Goal: Task Accomplishment & Management: Use online tool/utility

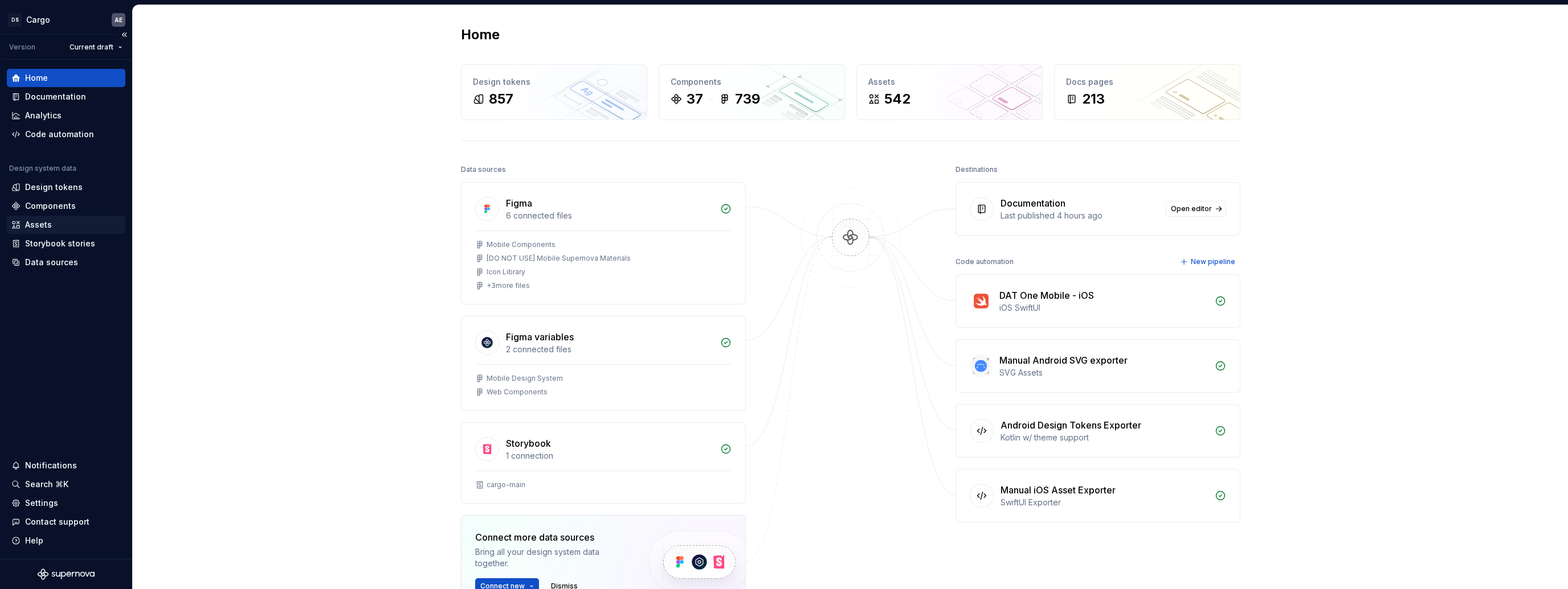
click at [62, 225] on div "Assets" at bounding box center [66, 225] width 109 height 11
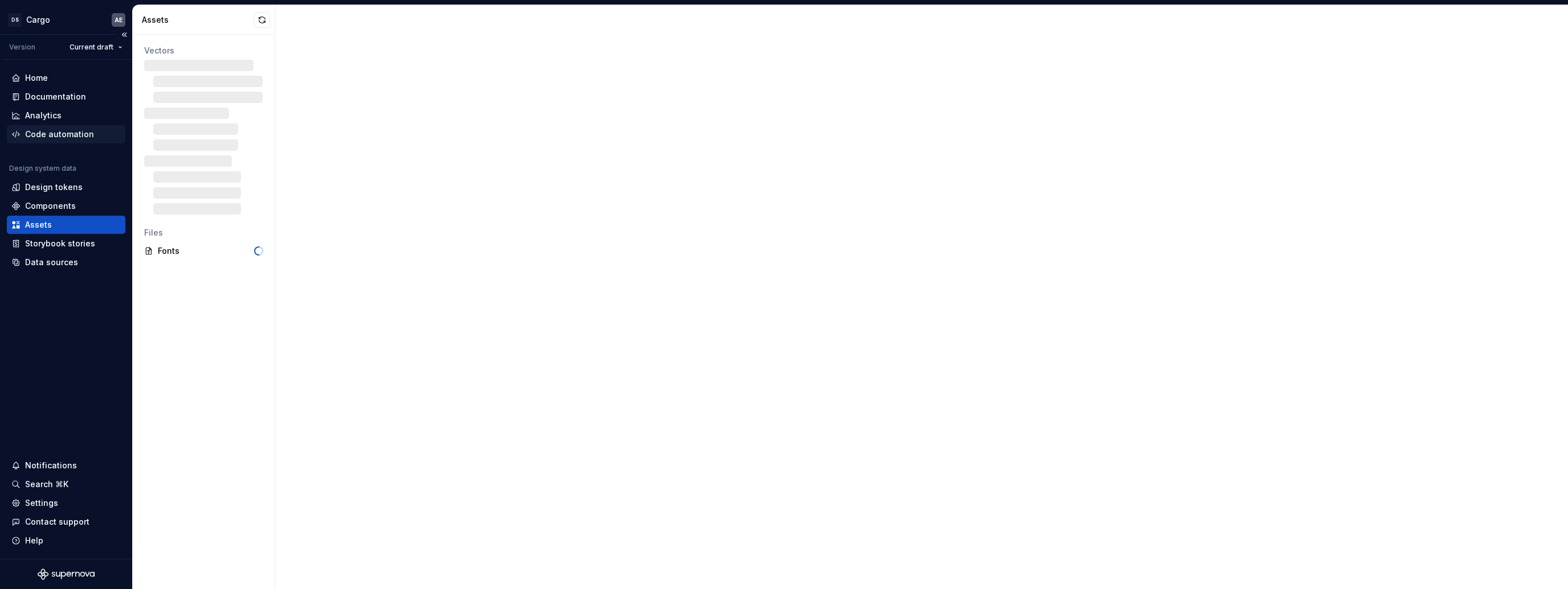
click at [75, 134] on div "Code automation" at bounding box center [59, 134] width 69 height 11
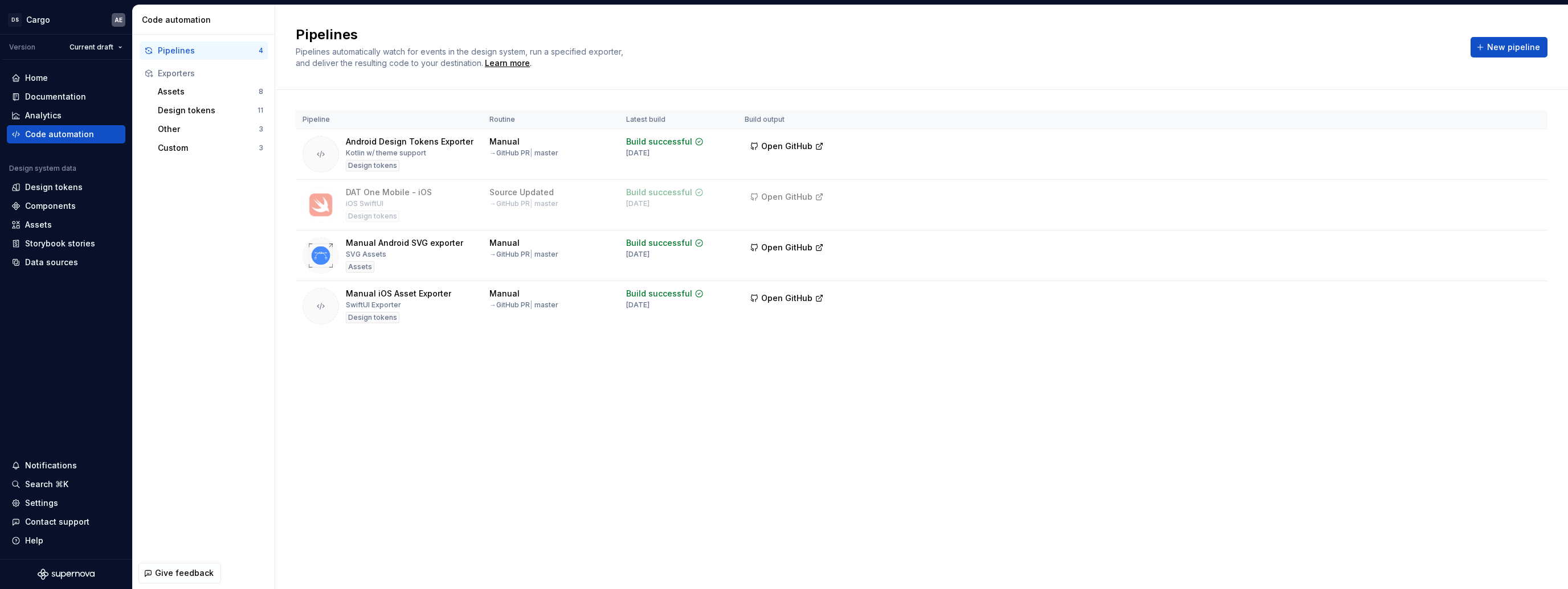
click at [449, 443] on div "Pipelines Pipelines automatically watch for events in the design system, run a …" at bounding box center [922, 296] width 1293 height 584
click at [286, 398] on div "Pipelines Pipelines automatically watch for events in the design system, run a …" at bounding box center [922, 296] width 1293 height 584
click at [227, 95] on div "Assets" at bounding box center [207, 92] width 100 height 11
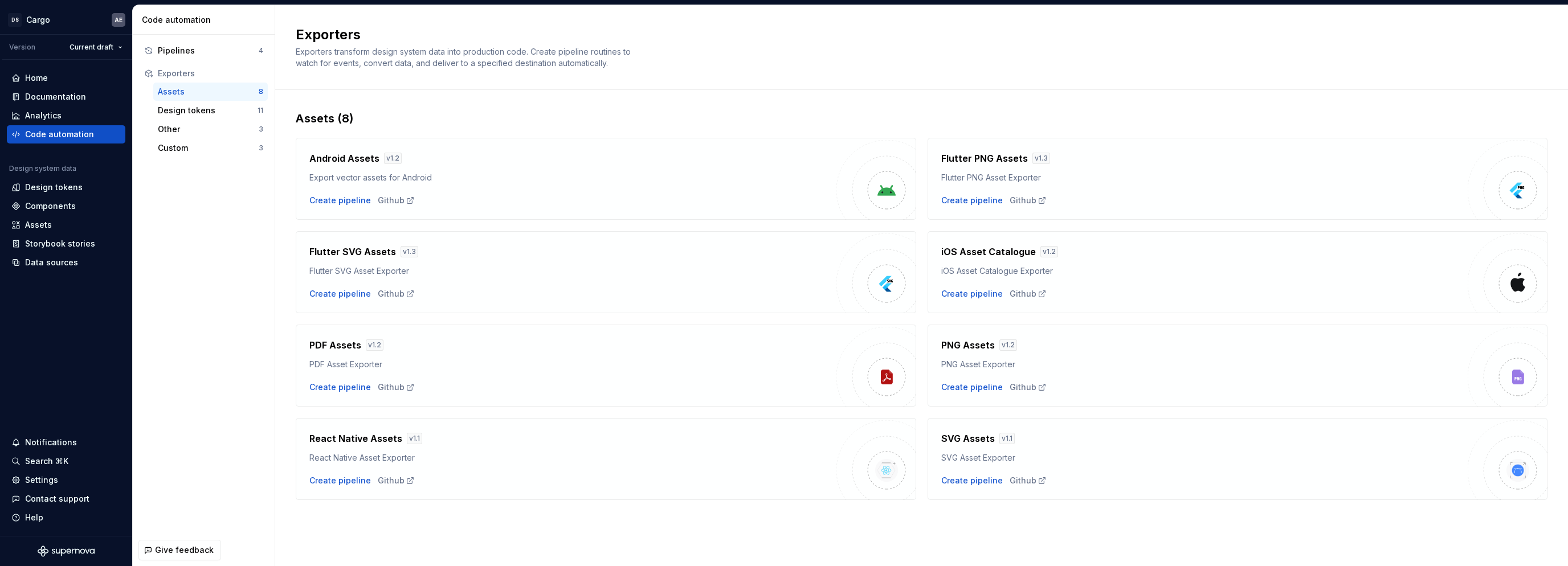
click at [354, 118] on div "Assets (8)" at bounding box center [922, 119] width 1252 height 16
click at [363, 115] on div "Assets (8)" at bounding box center [922, 119] width 1252 height 16
click at [360, 118] on div "Assets (8)" at bounding box center [922, 119] width 1252 height 16
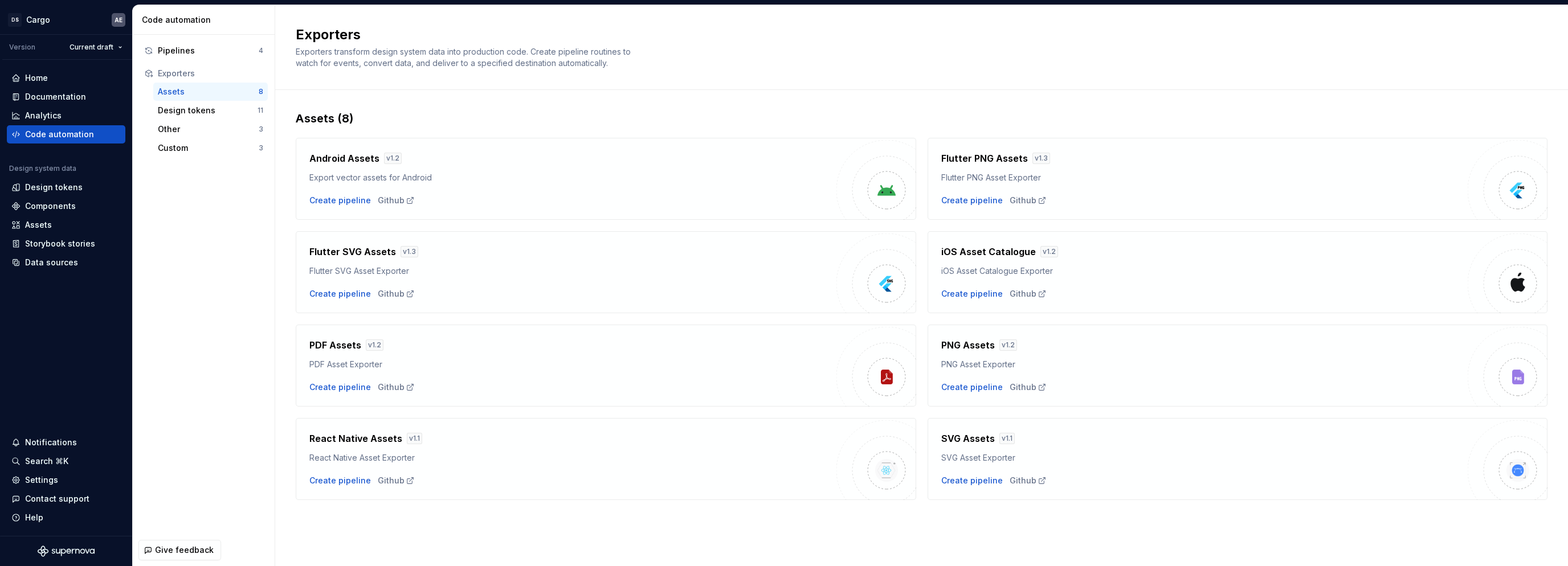
click at [360, 118] on div "Assets (8)" at bounding box center [922, 119] width 1252 height 16
click at [972, 440] on h4 "SVG Assets" at bounding box center [968, 438] width 54 height 13
drag, startPoint x: 305, startPoint y: 436, endPoint x: 399, endPoint y: 443, distance: 94.3
click at [399, 443] on div "React Native Assets v 1.1 React Native Asset Exporter Create pipeline Github" at bounding box center [606, 459] width 620 height 82
click at [399, 443] on div "React Native Assets v 1.1" at bounding box center [573, 438] width 527 height 13
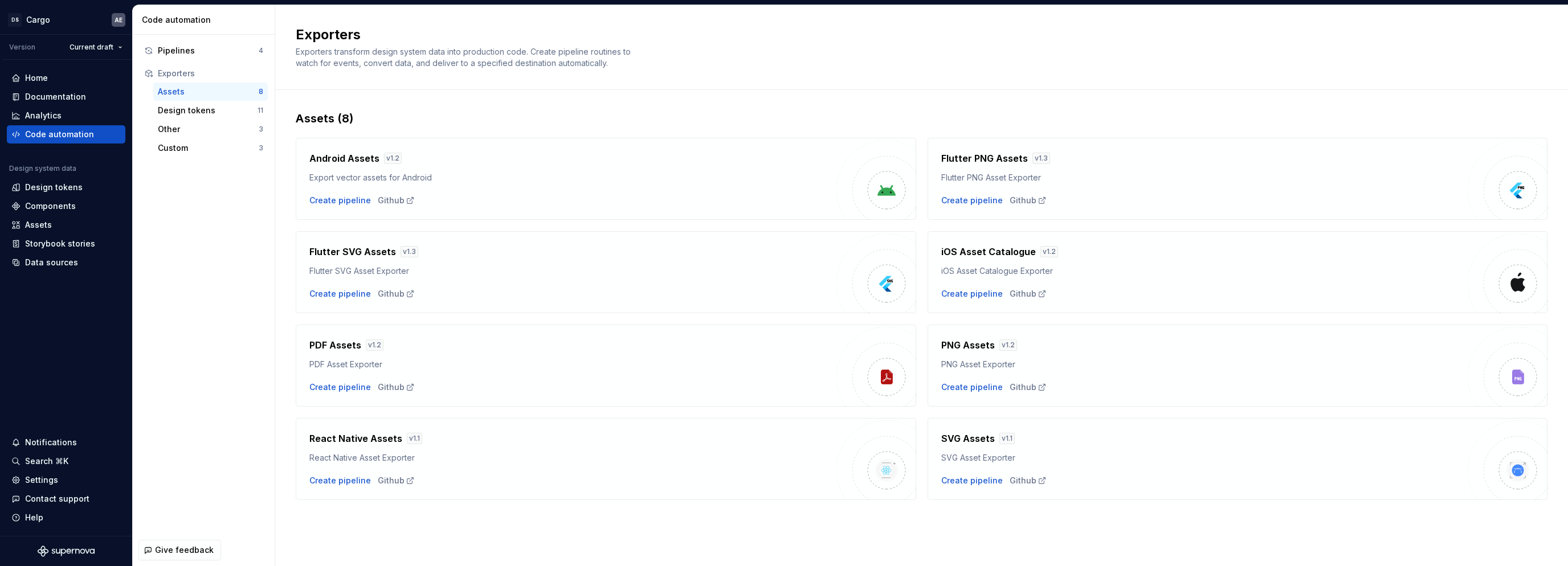
click at [399, 443] on div "React Native Assets v 1.1" at bounding box center [573, 438] width 527 height 13
click at [398, 443] on div "React Native Assets v 1.1" at bounding box center [573, 438] width 527 height 13
click at [391, 443] on h4 "React Native Assets" at bounding box center [355, 438] width 93 height 13
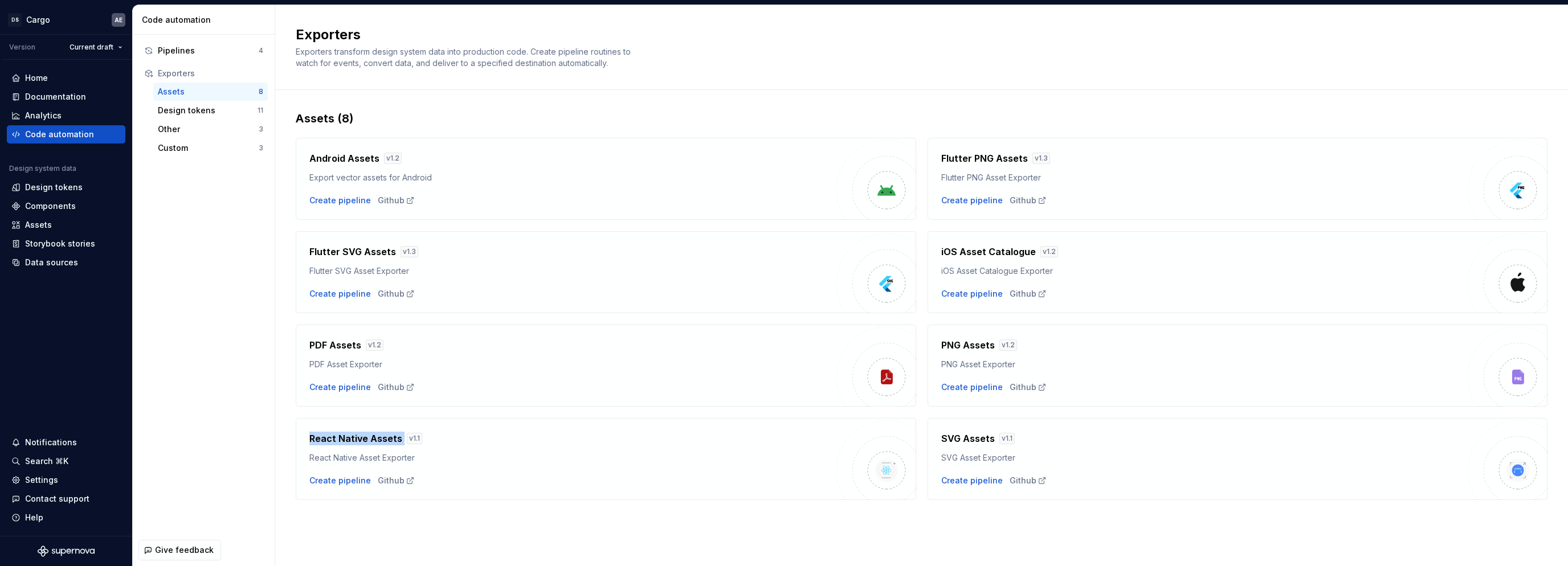
click at [362, 439] on h4 "React Native Assets" at bounding box center [355, 438] width 93 height 13
click at [327, 475] on div "Create pipeline" at bounding box center [340, 481] width 62 height 11
click at [326, 475] on div "Create pipeline" at bounding box center [340, 481] width 62 height 11
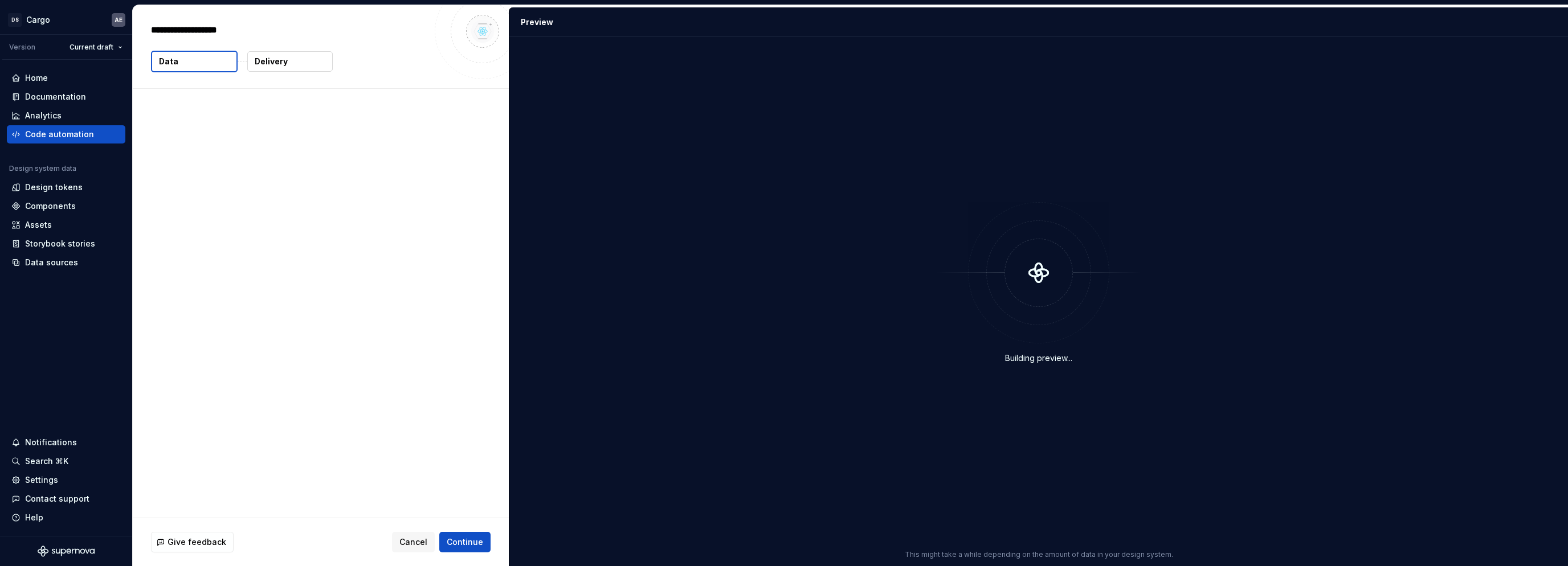
type textarea "*"
click at [288, 62] on button "Delivery" at bounding box center [290, 62] width 85 height 21
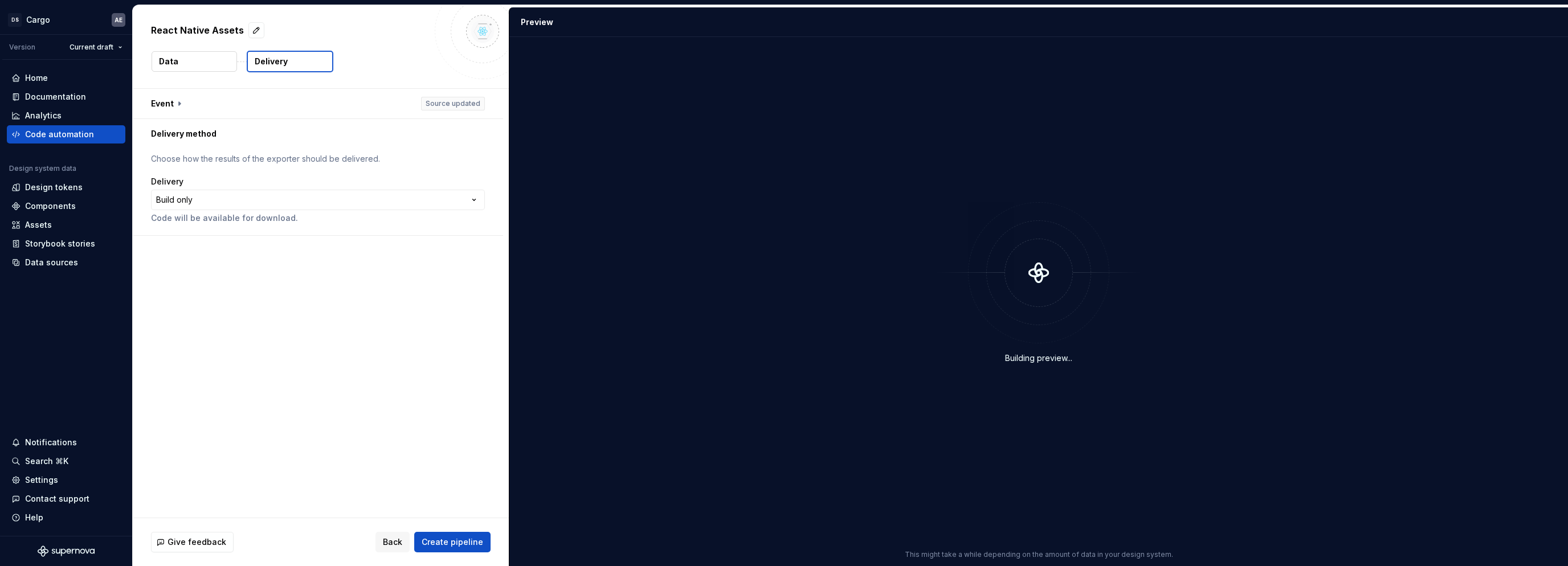
click at [208, 58] on button "Data" at bounding box center [195, 62] width 85 height 21
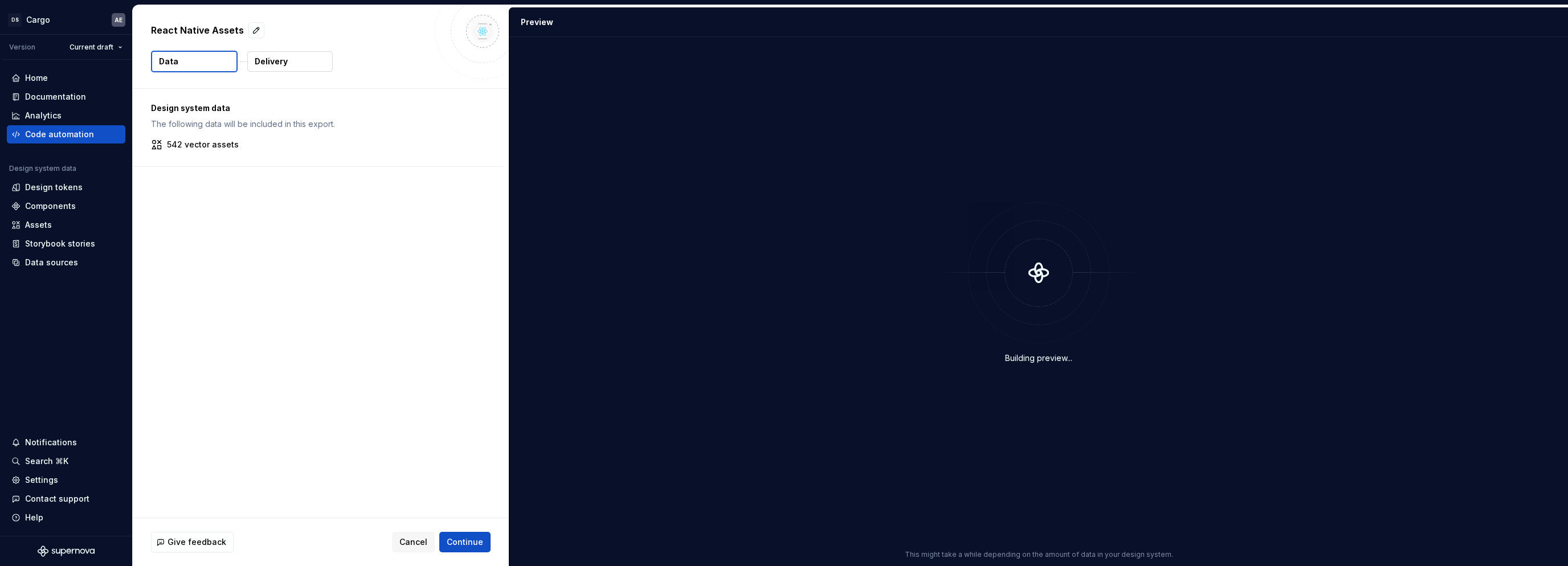
click at [284, 60] on p "Delivery" at bounding box center [271, 62] width 33 height 11
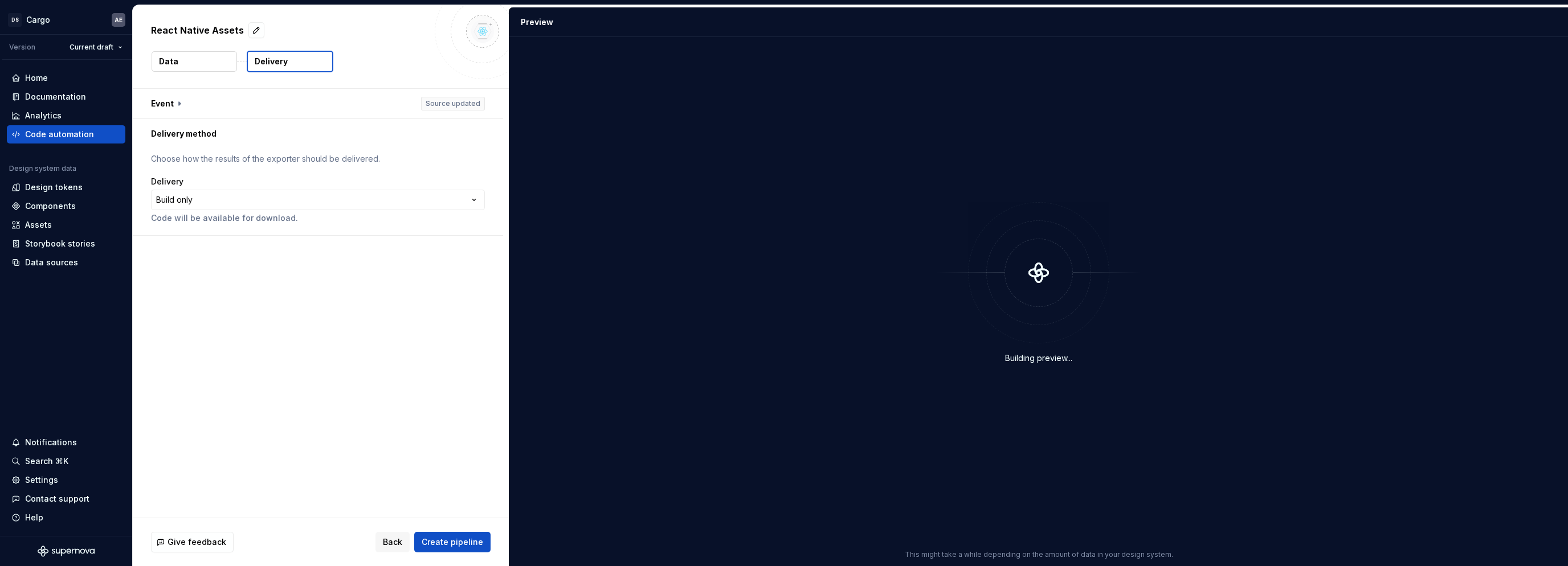
click at [200, 71] on div "Data" at bounding box center [194, 61] width 86 height 21
drag, startPoint x: 1053, startPoint y: 277, endPoint x: 1072, endPoint y: 302, distance: 31.4
click at [1072, 302] on div at bounding box center [1039, 273] width 142 height 142
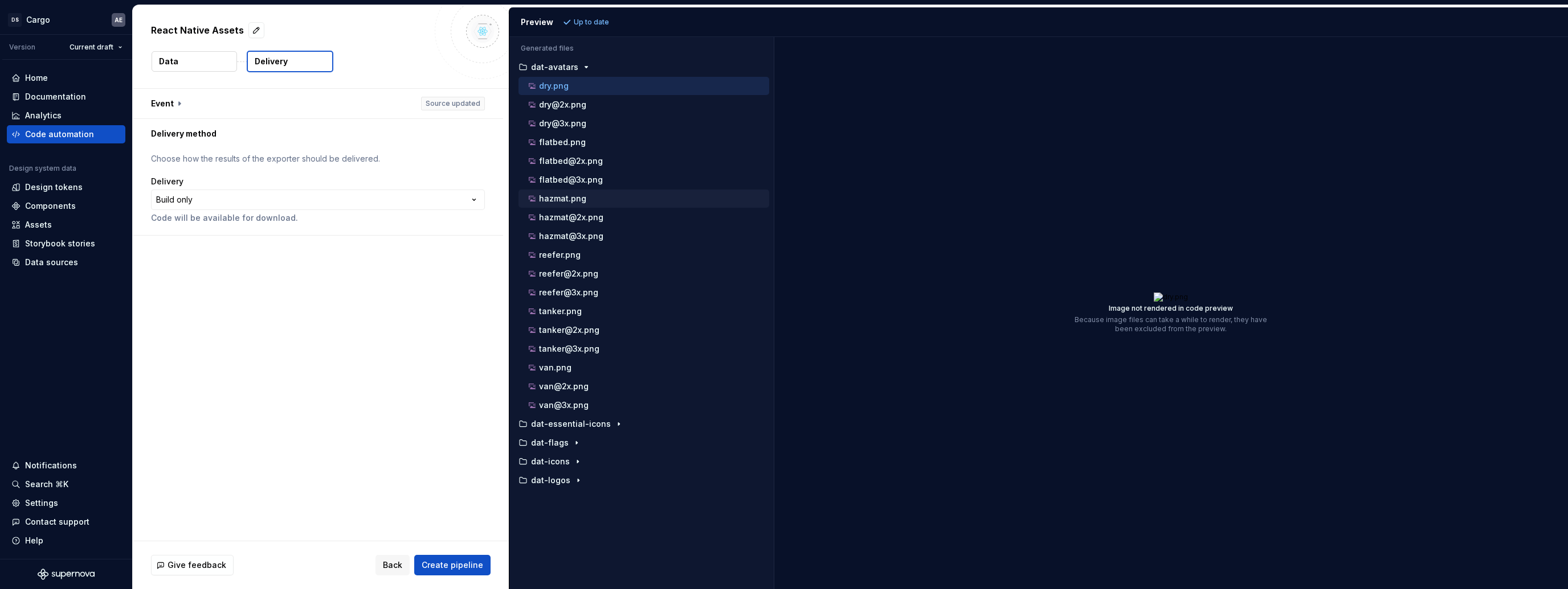
click at [574, 195] on p "hazmat.png" at bounding box center [562, 199] width 47 height 9
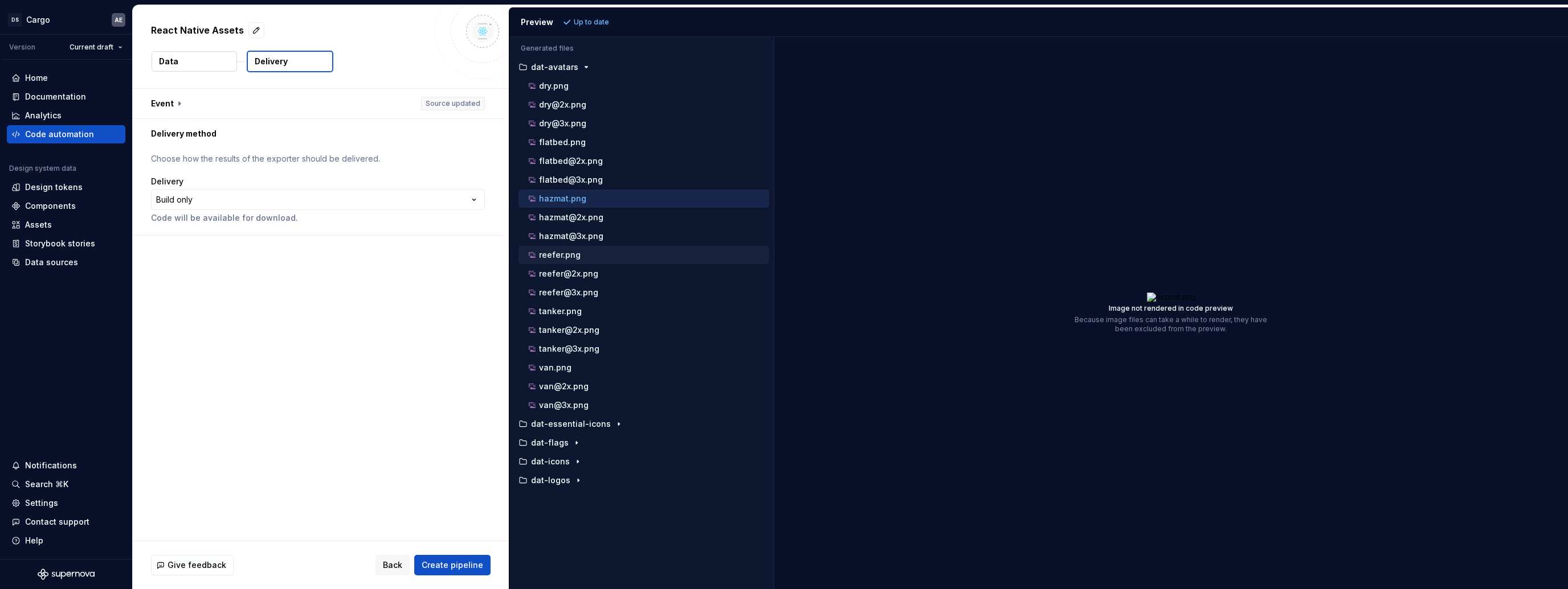
click at [581, 251] on div "reefer.png" at bounding box center [647, 255] width 243 height 11
click at [571, 461] on div "button" at bounding box center [578, 462] width 13 height 9
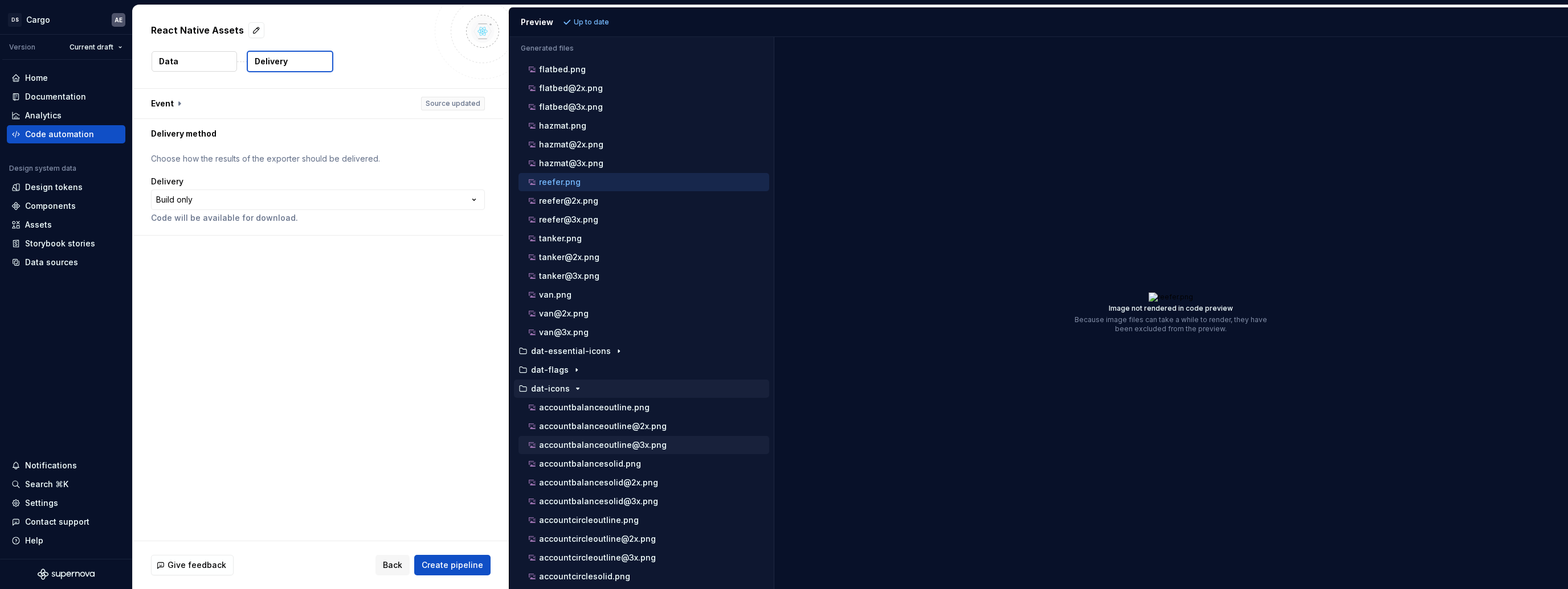
scroll to position [293, 0]
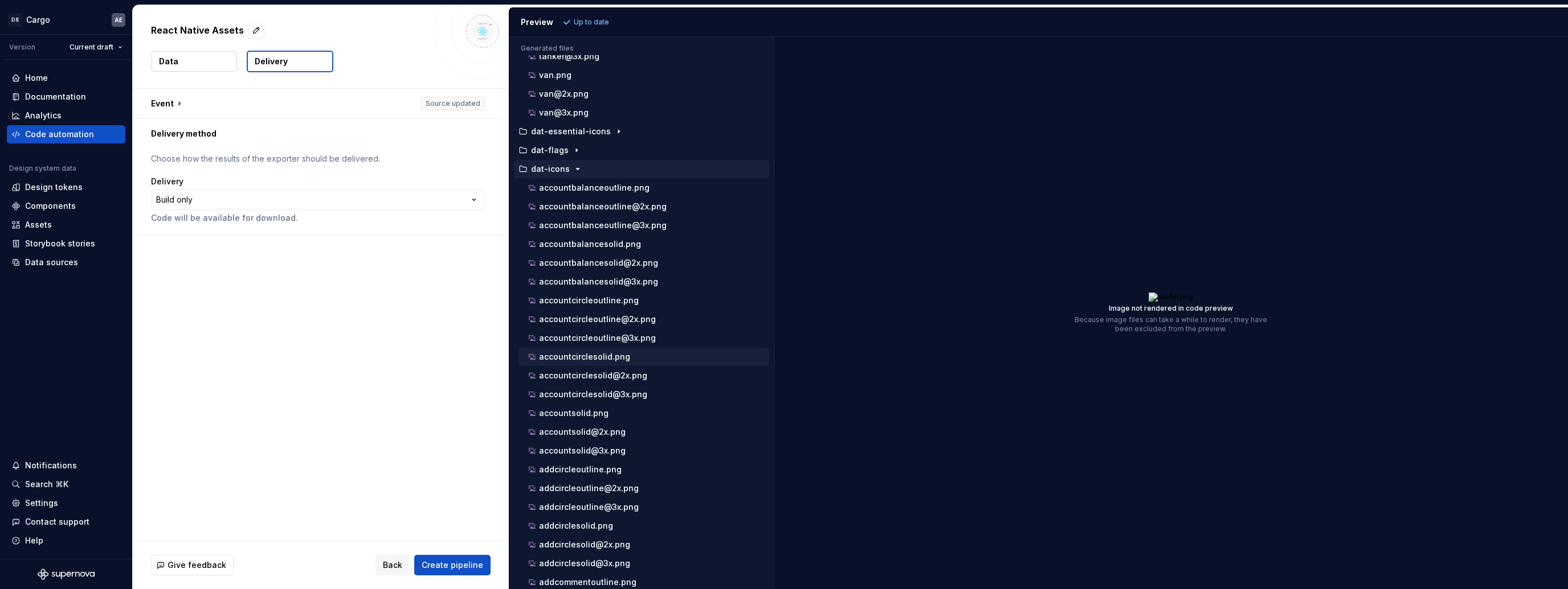
click at [622, 353] on p "accountcirclesolid.png" at bounding box center [584, 357] width 91 height 9
click at [589, 296] on p "accountcircleoutline.png" at bounding box center [589, 300] width 100 height 9
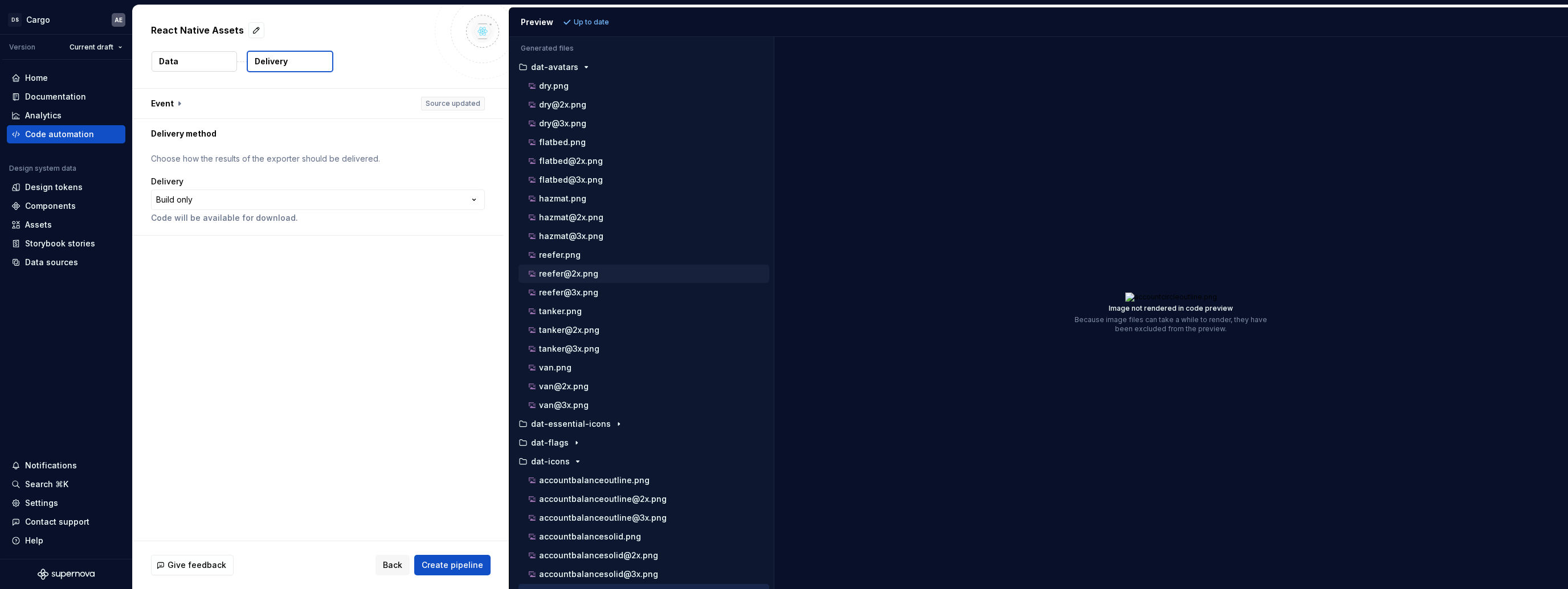
click at [583, 270] on p "reefer@2x.png" at bounding box center [568, 274] width 59 height 9
click at [571, 331] on div "tanker@2x.png" at bounding box center [647, 330] width 243 height 11
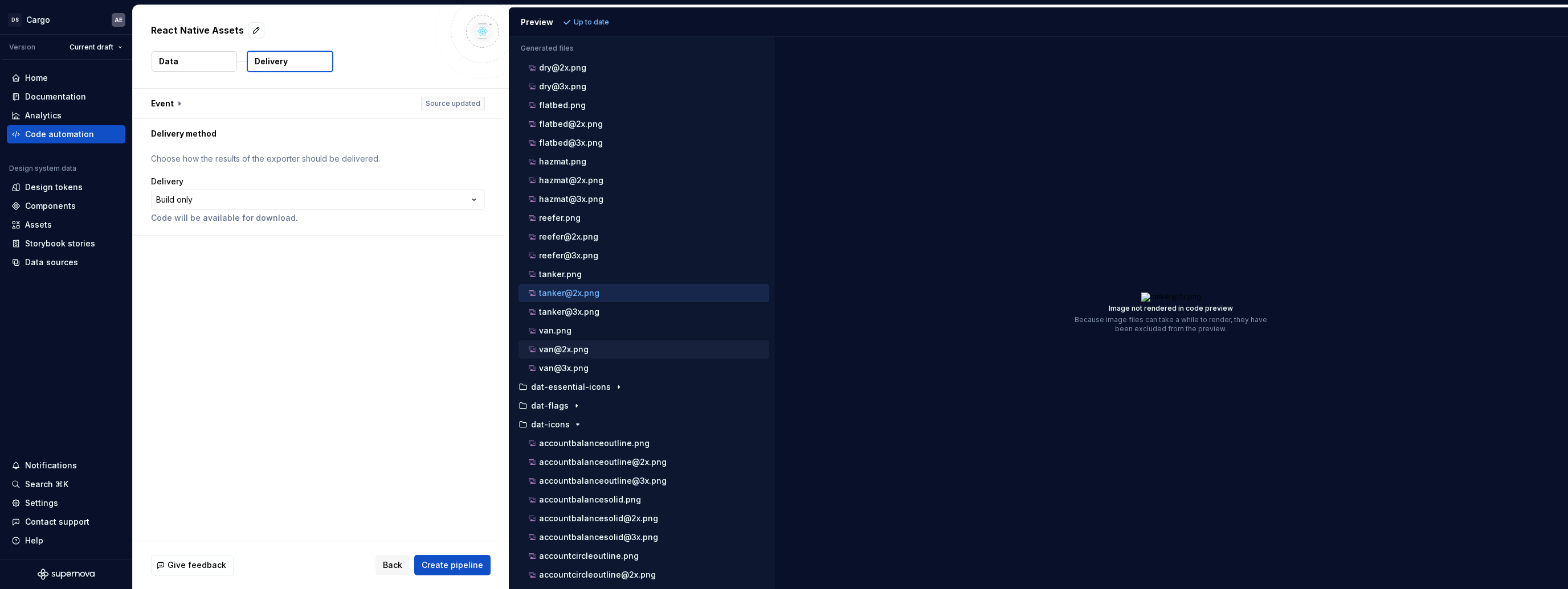
scroll to position [52, 0]
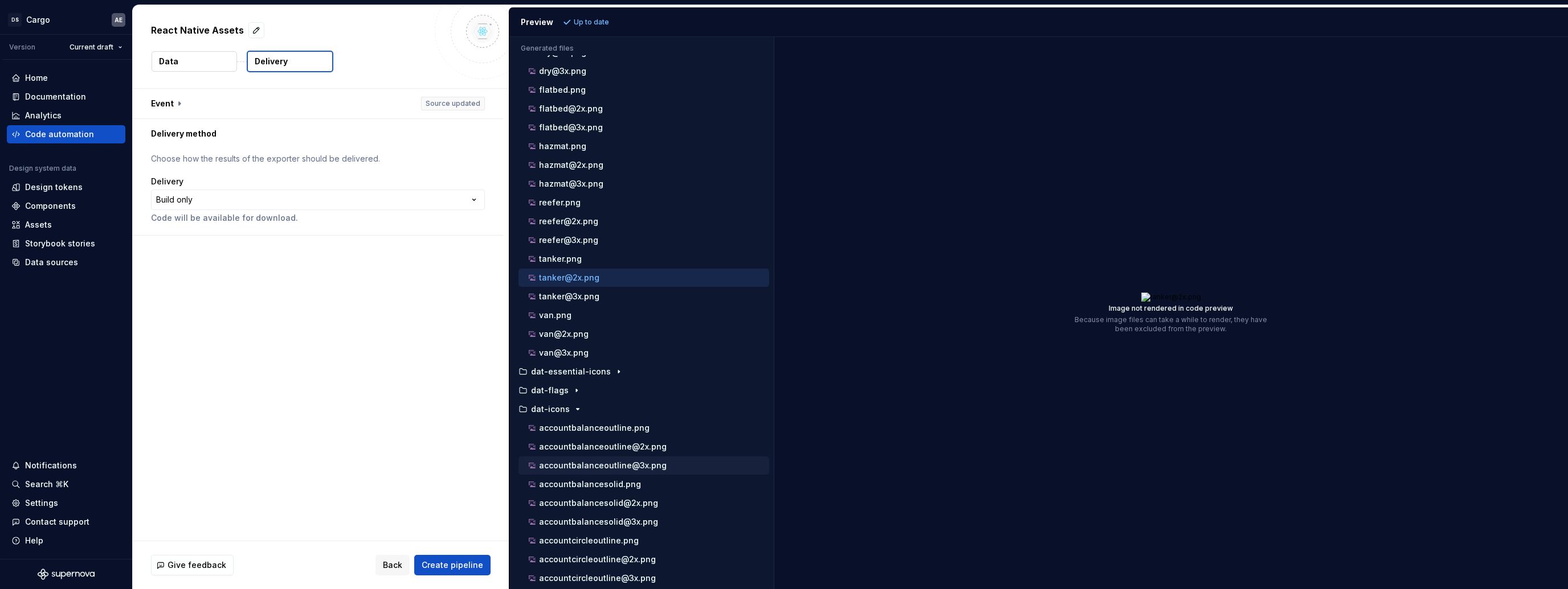
click at [618, 468] on div "accountbalanceoutline@3x.png" at bounding box center [643, 466] width 251 height 18
click at [613, 461] on p "accountbalanceoutline@3x.png" at bounding box center [602, 466] width 127 height 9
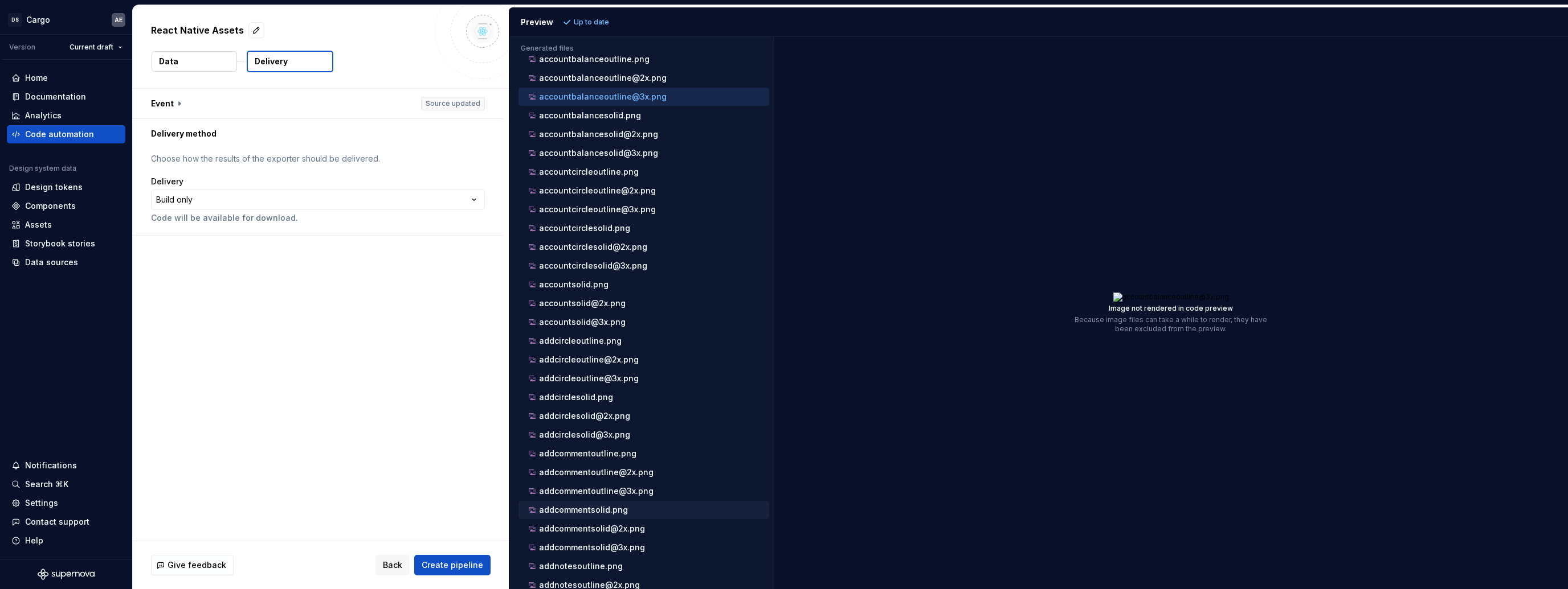
scroll to position [467, 0]
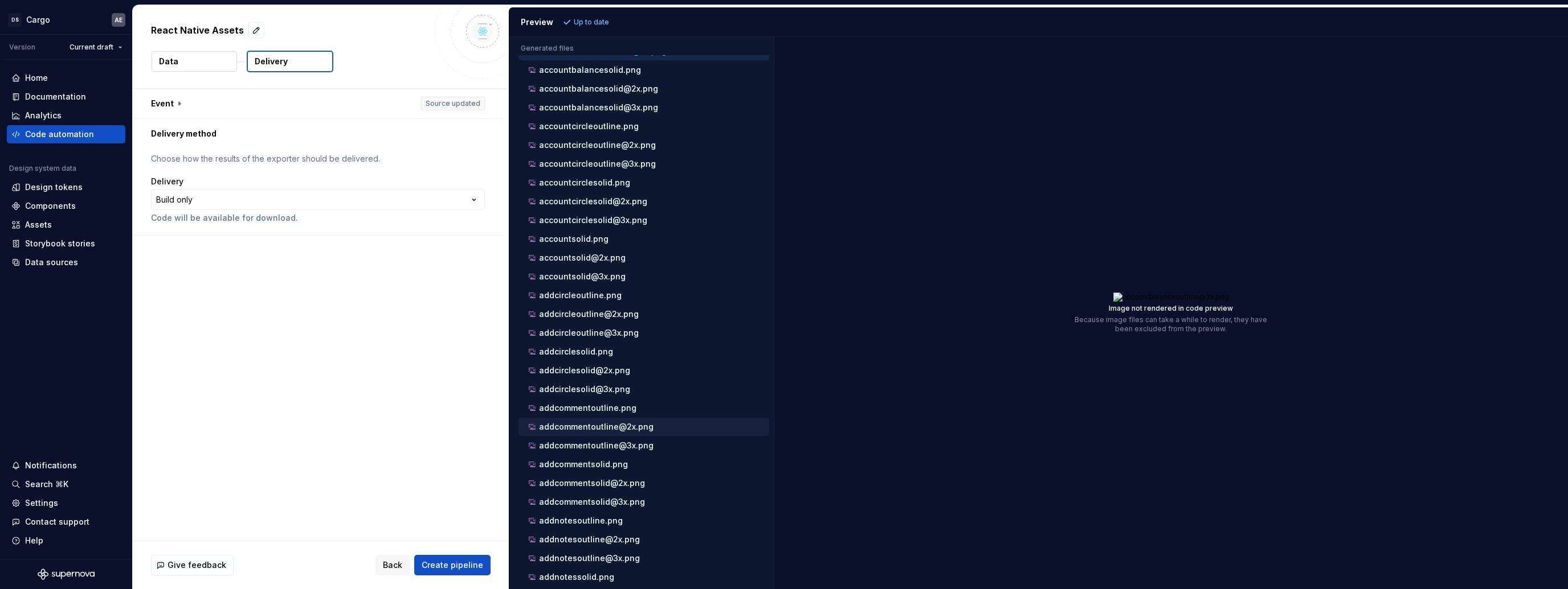
click at [604, 422] on p "addcommentoutline@2x.png" at bounding box center [596, 427] width 115 height 9
click at [609, 441] on div "addcommentoutline@3x.png" at bounding box center [643, 445] width 251 height 18
click at [606, 422] on p "addcommentoutline@2x.png" at bounding box center [596, 427] width 115 height 9
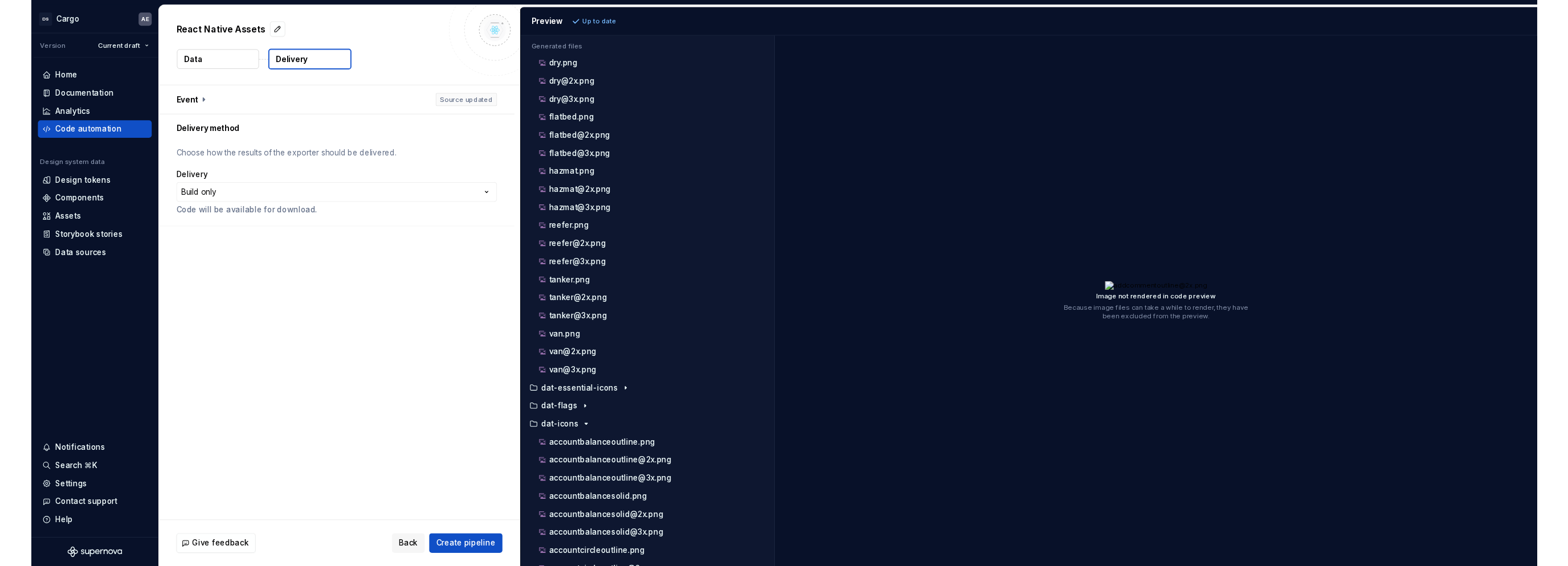
scroll to position [0, 0]
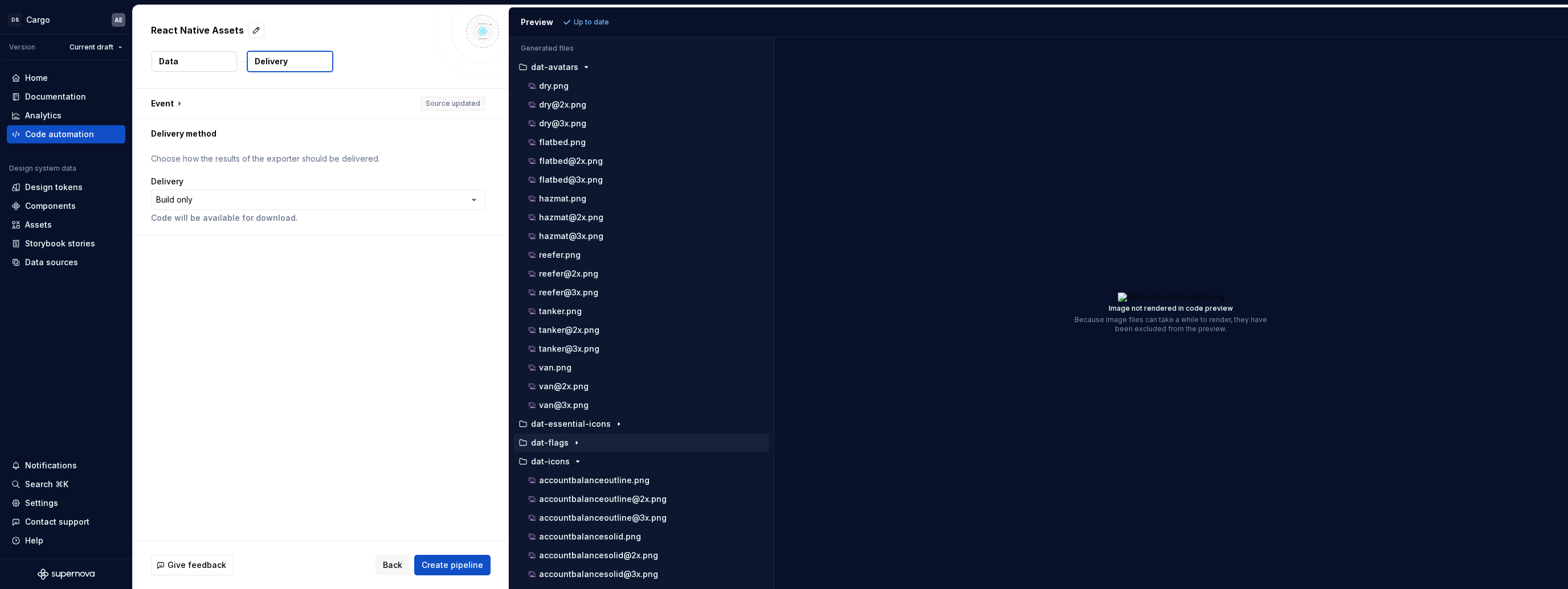
click at [572, 440] on icon "button" at bounding box center [577, 444] width 9 height 9
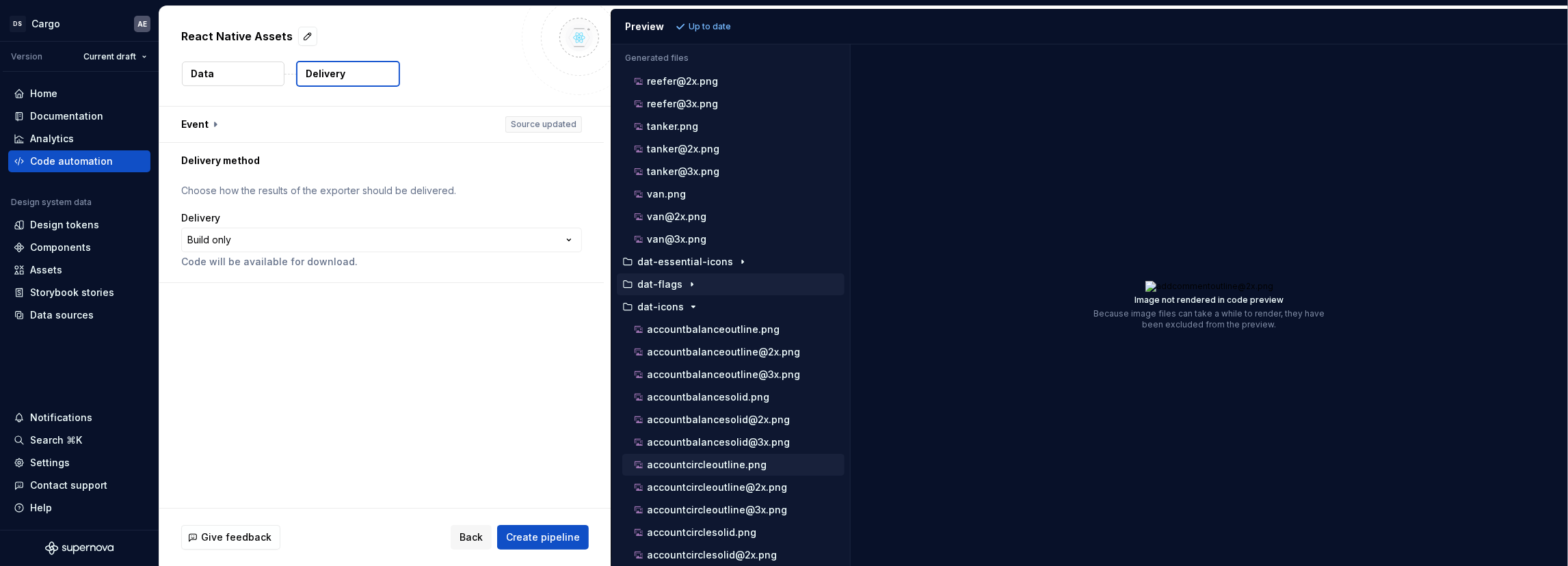
scroll to position [370, 0]
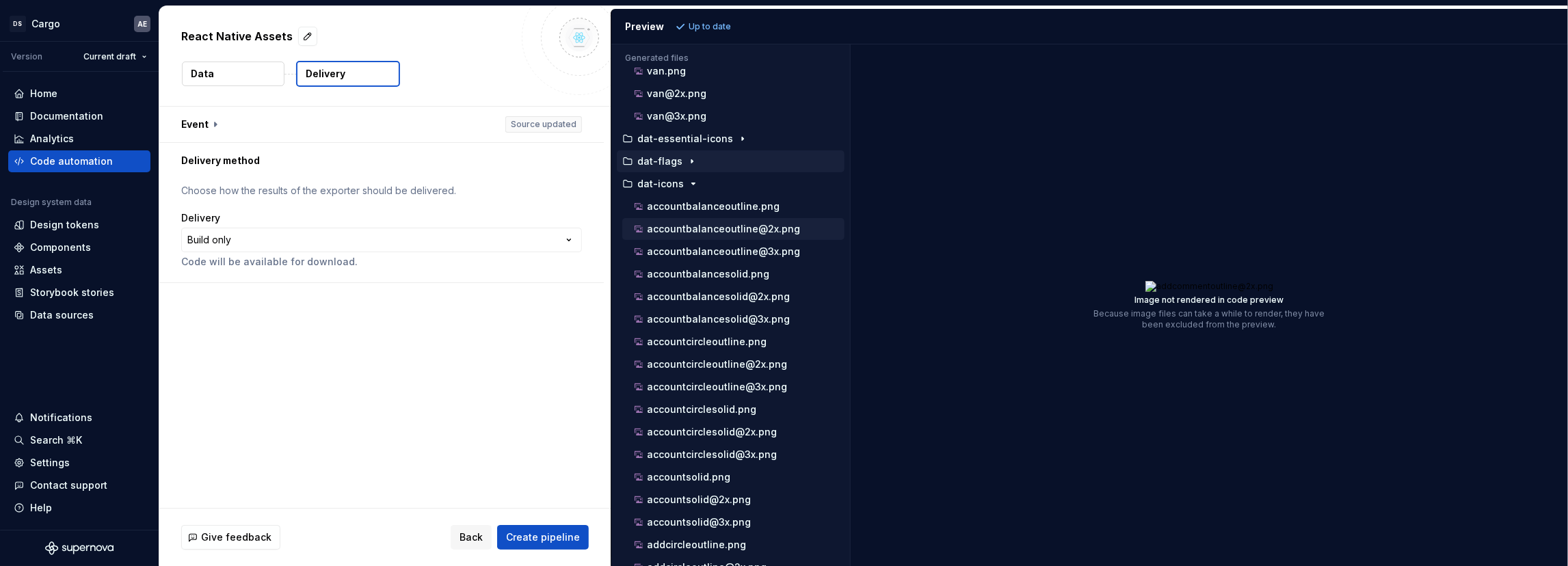
click at [761, 223] on p "accountbalanceoutline@2x.png" at bounding box center [723, 229] width 153 height 11
click at [733, 201] on p "accountbalanceoutline.png" at bounding box center [713, 207] width 133 height 11
click at [743, 309] on div "accountbalancesolid@3x.png" at bounding box center [733, 319] width 222 height 22
click at [739, 269] on p "accountbalancesolid.png" at bounding box center [708, 274] width 123 height 11
click at [742, 292] on div "accountbalancesolid@2x.png" at bounding box center [733, 296] width 222 height 22
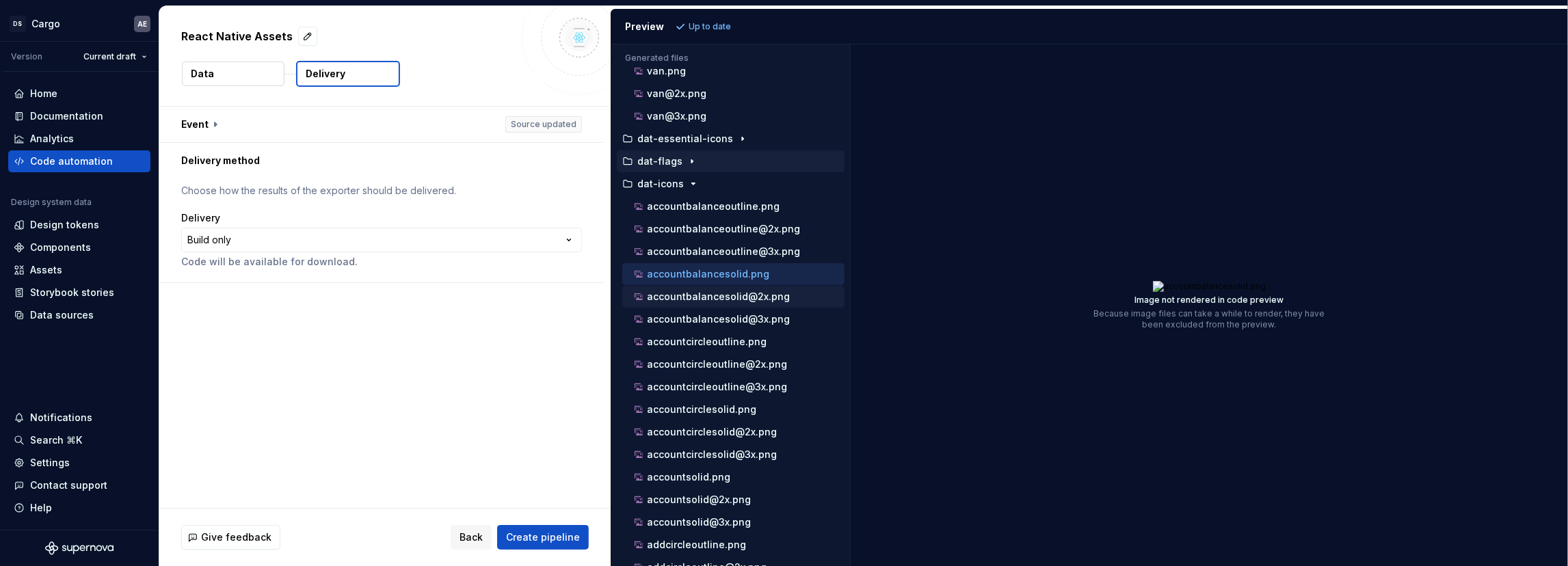
click at [756, 290] on div "accountbalancesolid@2x.png" at bounding box center [738, 296] width 213 height 13
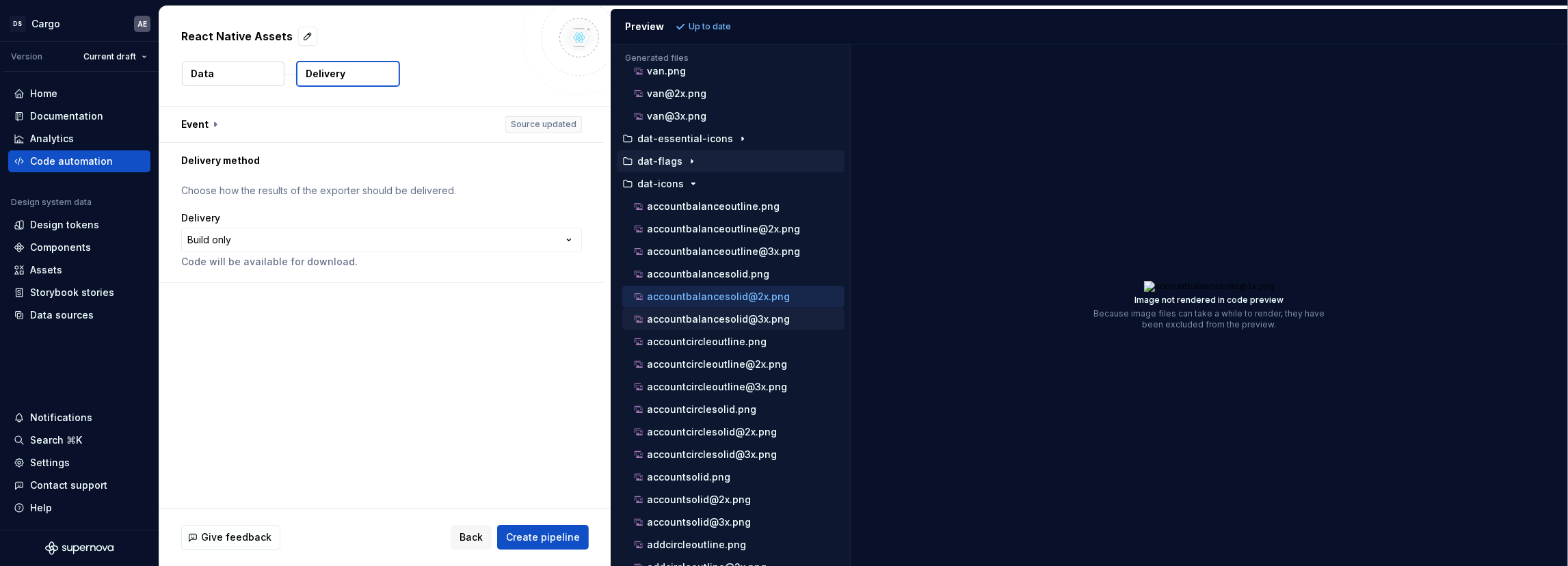
click at [752, 314] on p "accountbalancesolid@3x.png" at bounding box center [718, 320] width 143 height 11
click at [772, 223] on p "accountbalanceoutline@2x.png" at bounding box center [723, 229] width 153 height 11
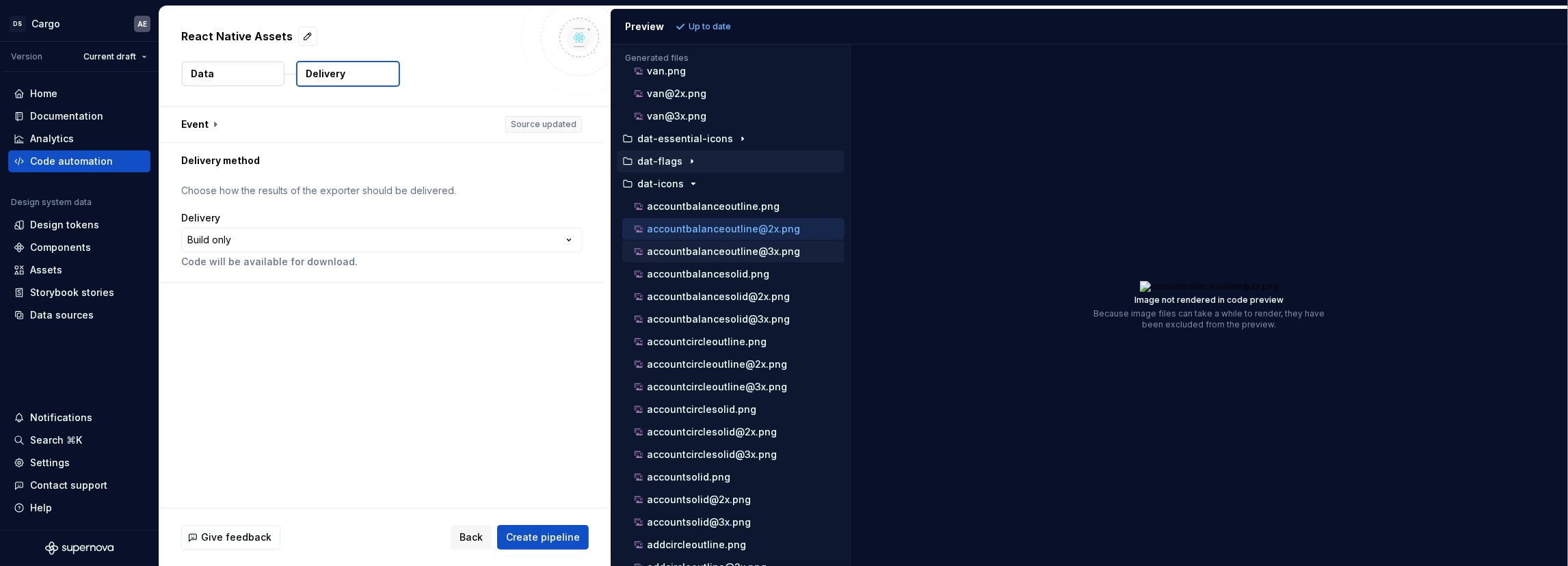
click at [782, 246] on p "accountbalanceoutline@3x.png" at bounding box center [723, 252] width 153 height 11
click at [772, 382] on p "accountcircleoutline@3x.png" at bounding box center [717, 387] width 141 height 11
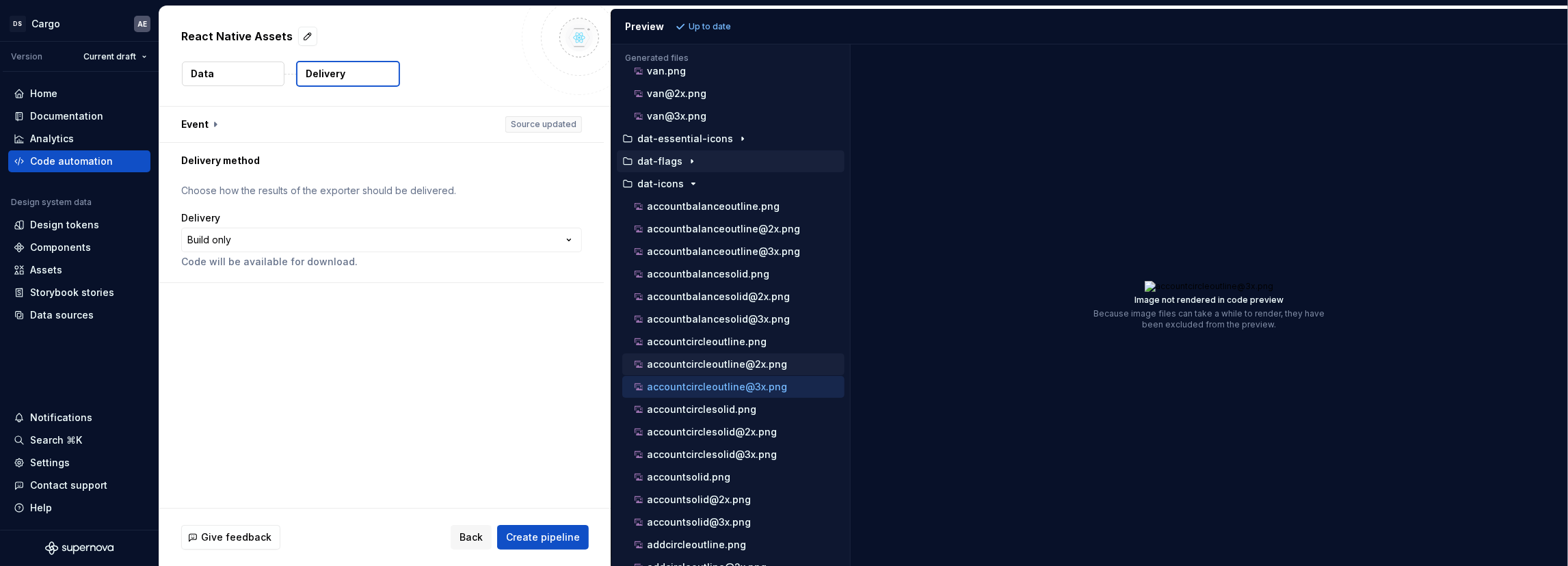
click at [765, 359] on p "accountcircleoutline@2x.png" at bounding box center [717, 365] width 141 height 11
click at [759, 426] on p "accountcirclesolid@2x.png" at bounding box center [711, 432] width 130 height 11
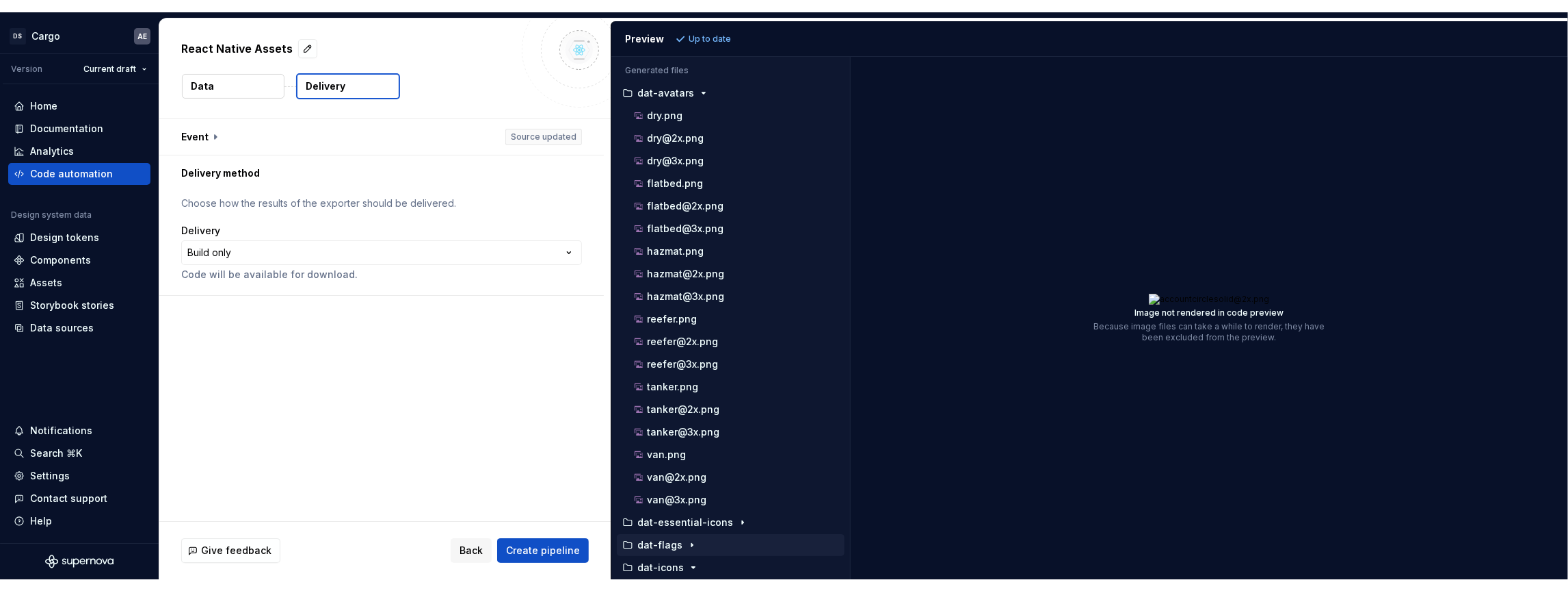
scroll to position [351, 0]
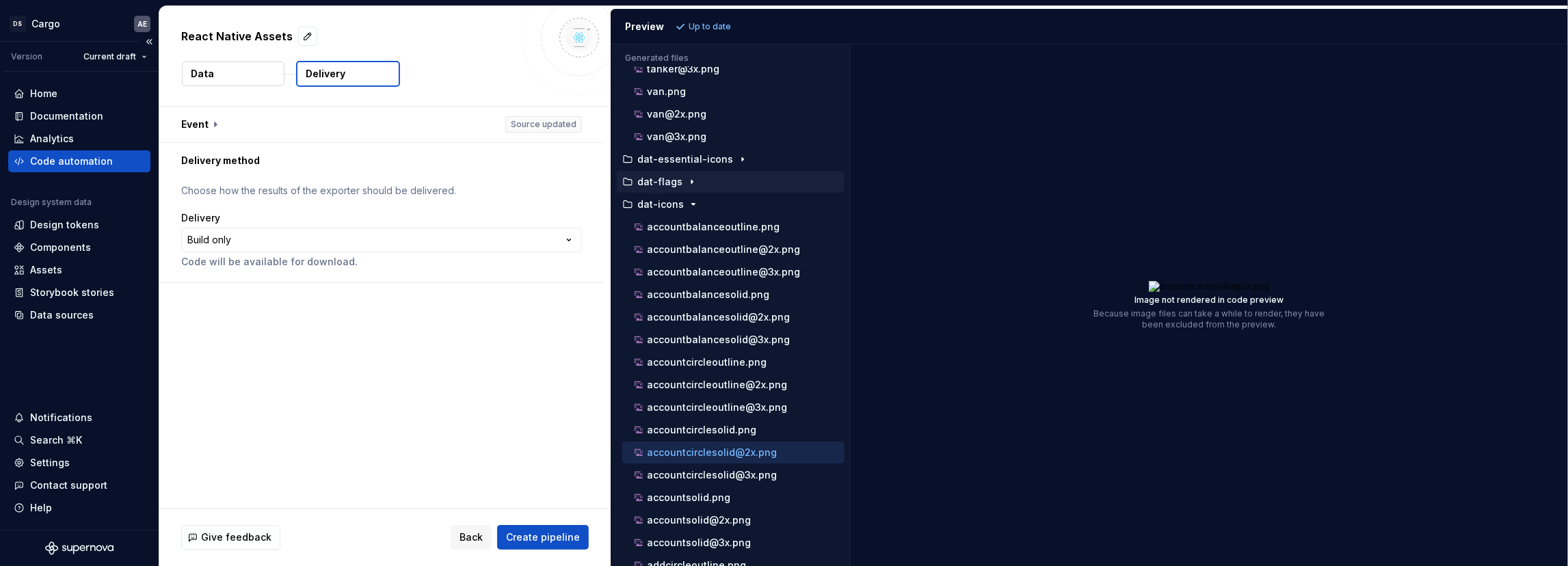
click at [154, 354] on div "Home Documentation Analytics Code automation Design system data Design tokens C…" at bounding box center [79, 301] width 159 height 459
click at [453, 375] on div "**********" at bounding box center [385, 307] width 451 height 402
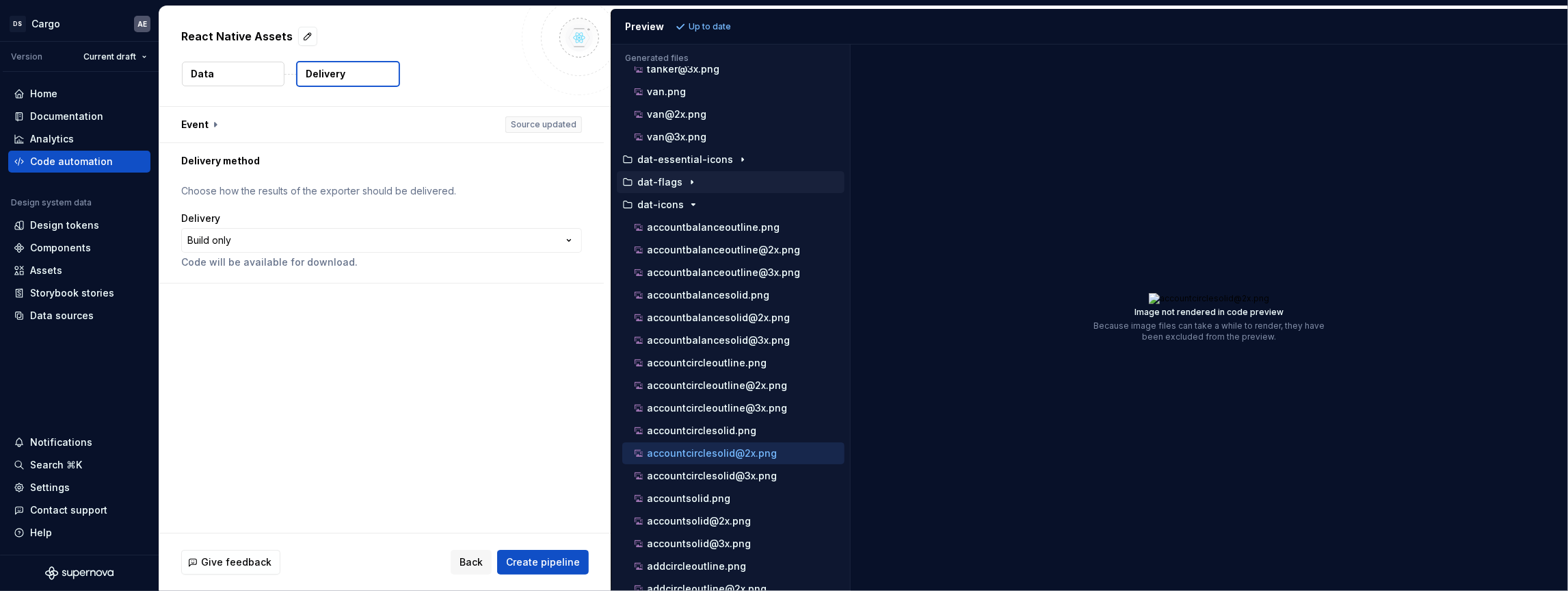
click at [275, 361] on div "**********" at bounding box center [385, 319] width 451 height 426
click at [277, 368] on div "**********" at bounding box center [385, 319] width 451 height 426
click at [156, 379] on div "Home Documentation Analytics Code automation Design system data Design tokens C…" at bounding box center [79, 314] width 159 height 483
